Goal: Information Seeking & Learning: Learn about a topic

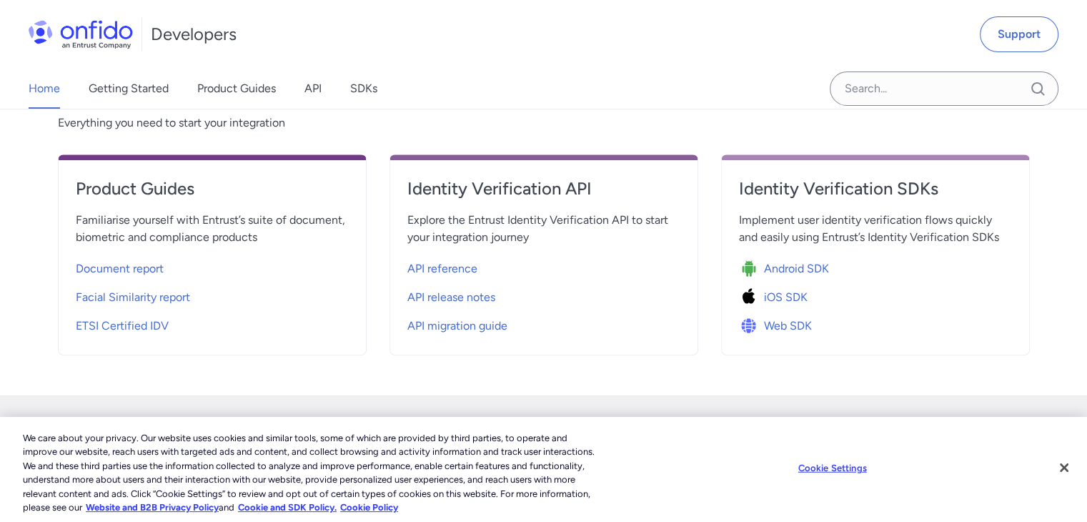
scroll to position [526, 0]
click at [763, 154] on div "Identity Verification SDKs Implement user identity verification flows quickly a…" at bounding box center [875, 254] width 309 height 201
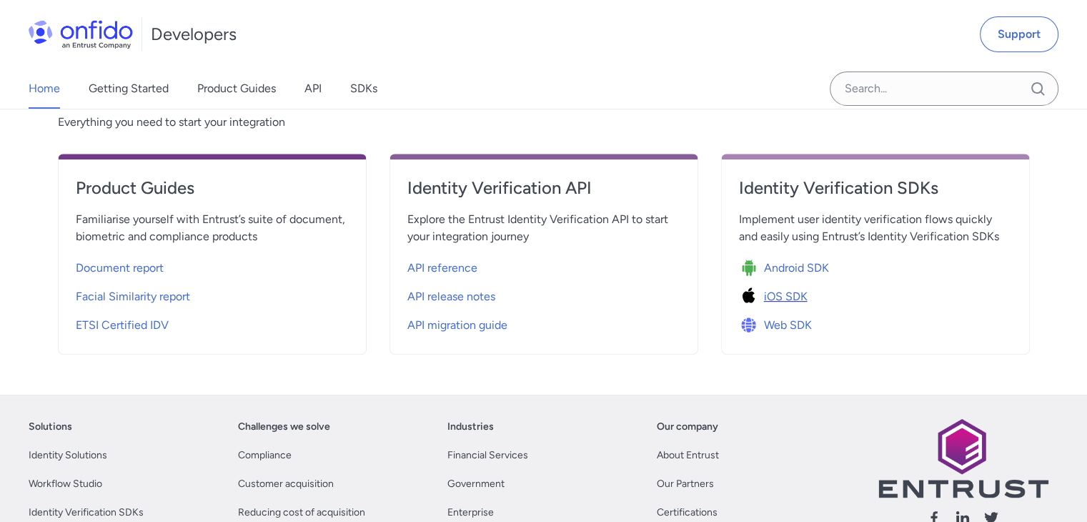
click at [773, 295] on span "iOS SDK" at bounding box center [786, 296] width 44 height 17
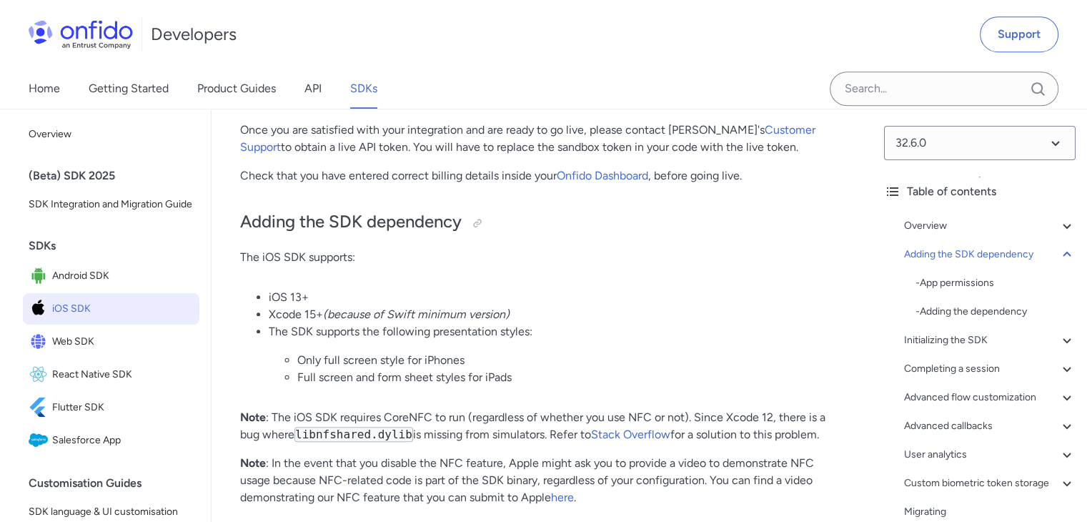
scroll to position [889, 0]
click at [145, 417] on span "Flutter SDK" at bounding box center [123, 407] width 142 height 20
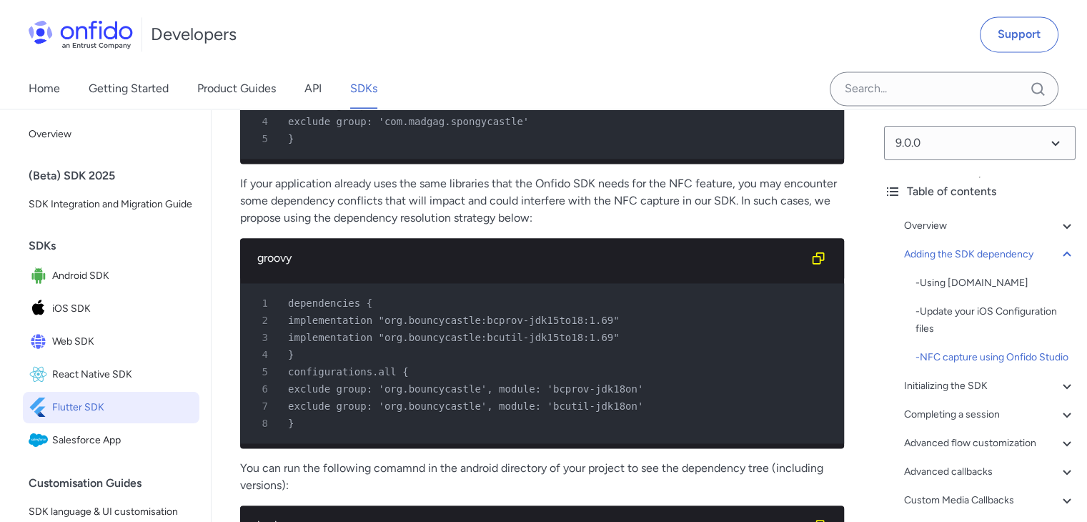
scroll to position [2113, 0]
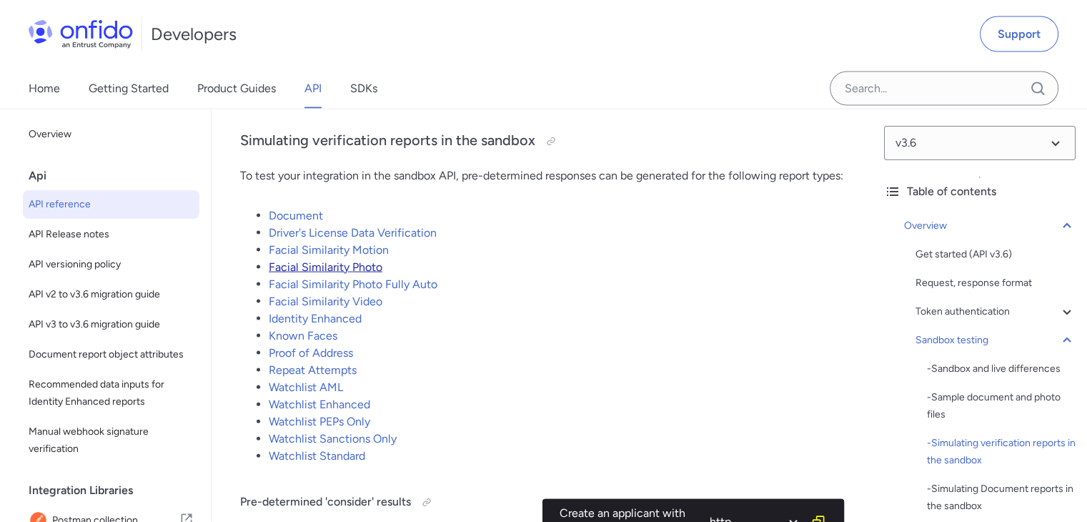
scroll to position [3013, 0]
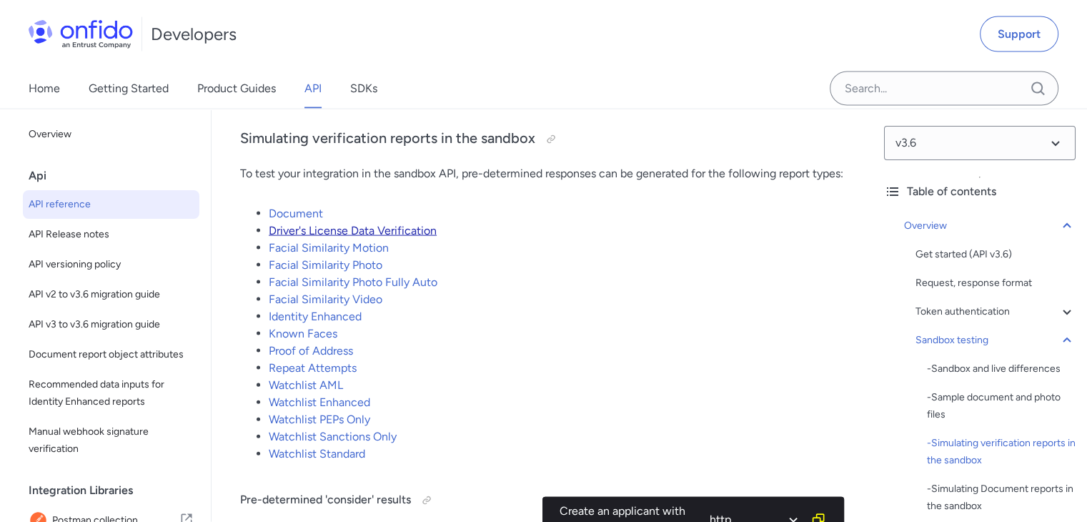
click at [289, 237] on link "Driver's License Data Verification" at bounding box center [353, 231] width 168 height 14
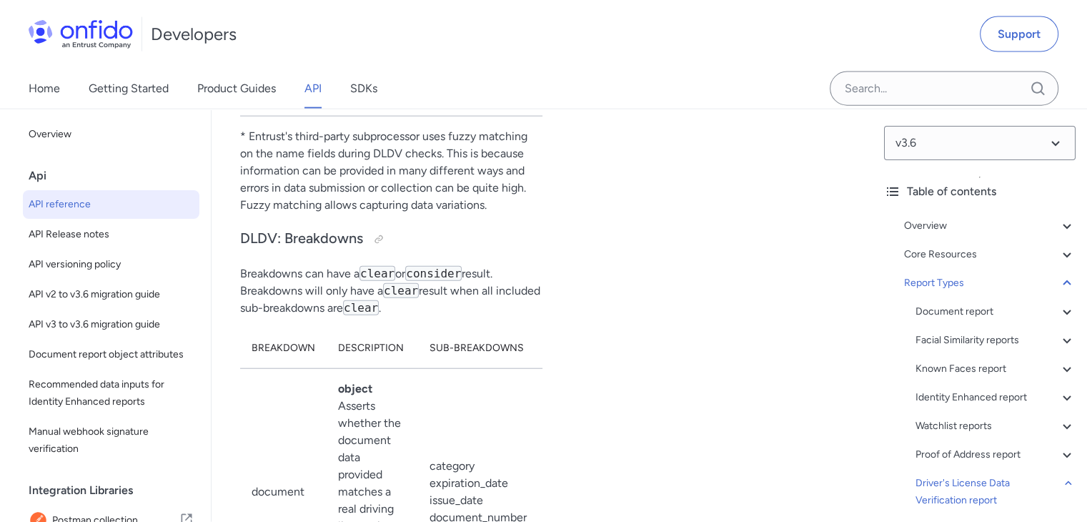
scroll to position [112058, 0]
drag, startPoint x: 694, startPoint y: 327, endPoint x: 683, endPoint y: 280, distance: 48.5
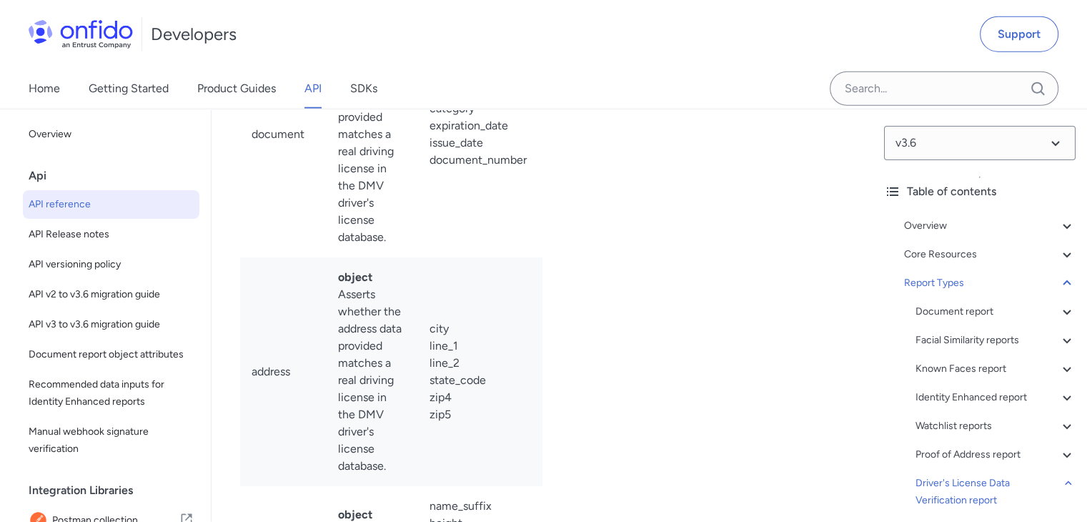
scroll to position [112420, 0]
drag, startPoint x: 431, startPoint y: 322, endPoint x: 456, endPoint y: 377, distance: 60.5
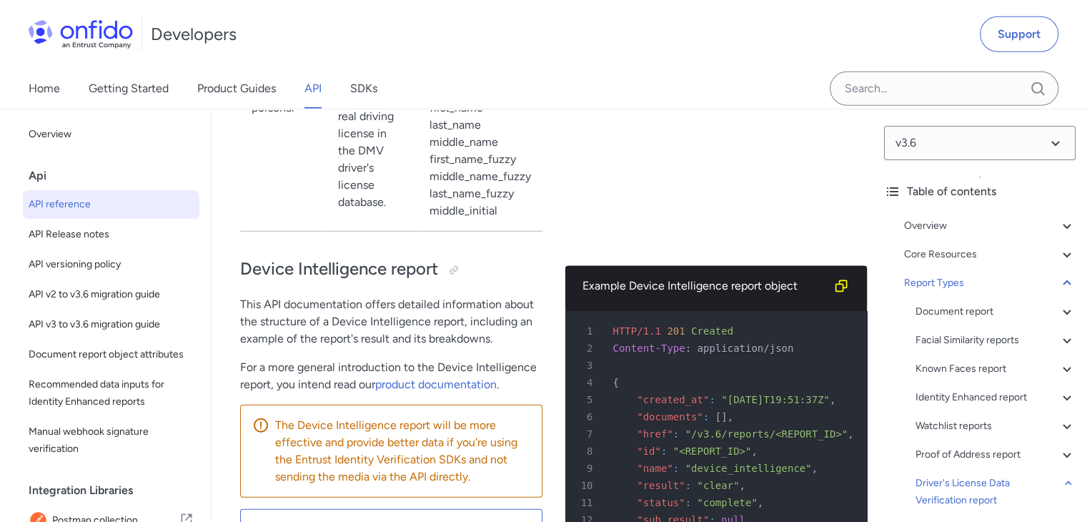
scroll to position [112942, 0]
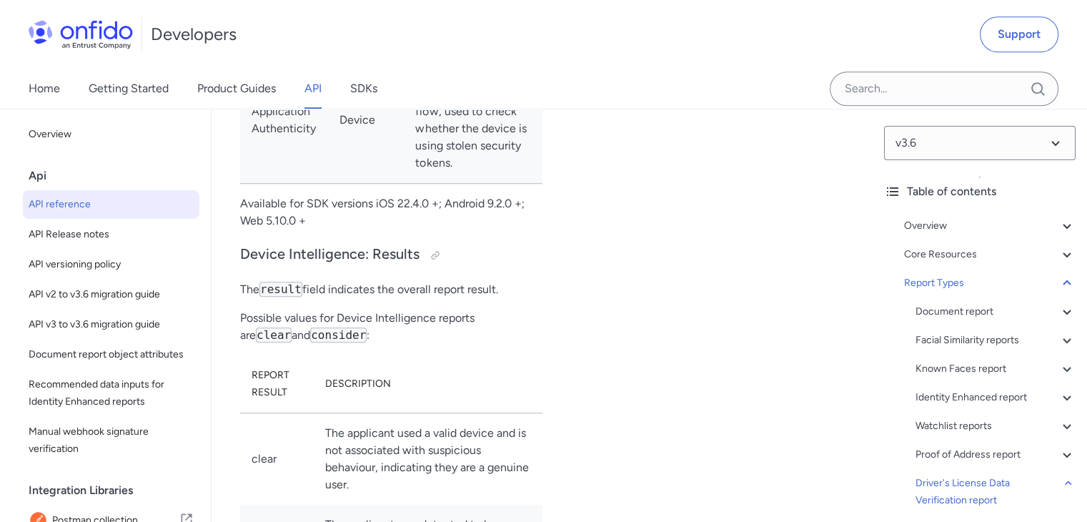
scroll to position [115313, 0]
